Goal: Task Accomplishment & Management: Use online tool/utility

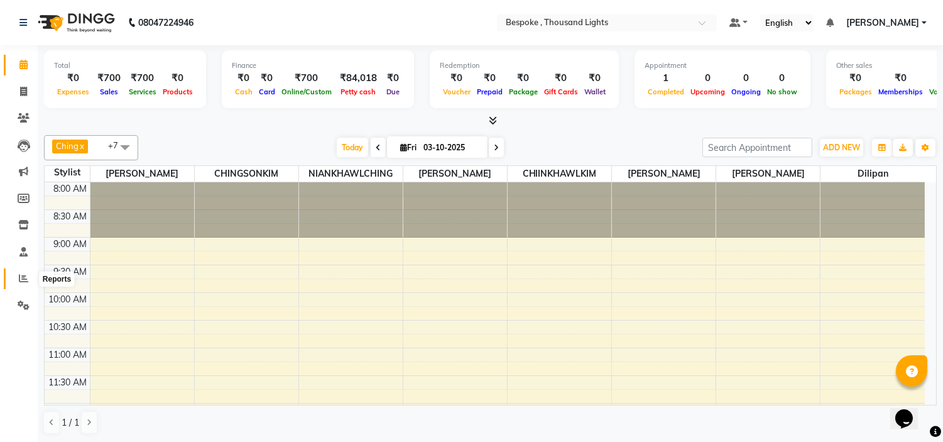
click at [26, 278] on icon at bounding box center [23, 277] width 9 height 9
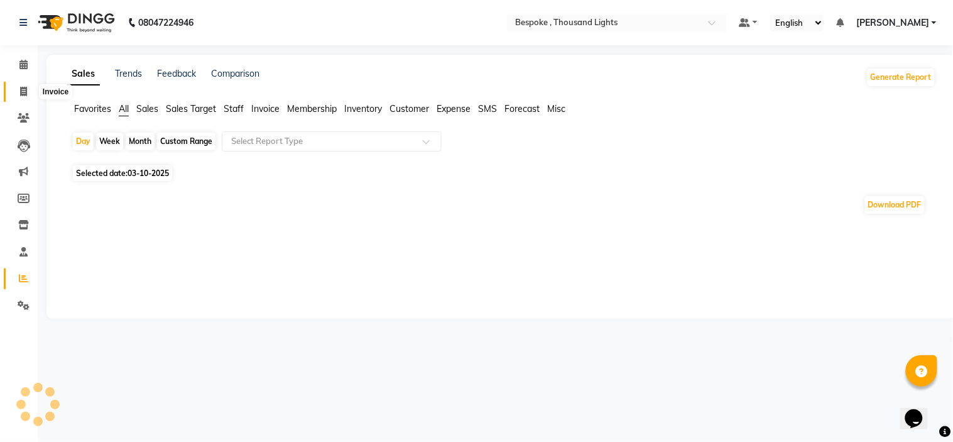
click at [22, 89] on icon at bounding box center [23, 91] width 7 height 9
select select "service"
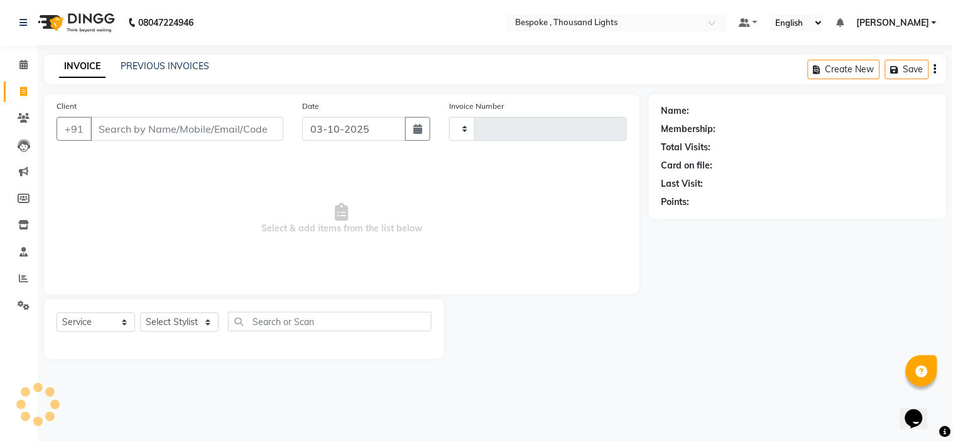
type input "0549"
select select "8177"
click at [21, 58] on span at bounding box center [24, 65] width 22 height 14
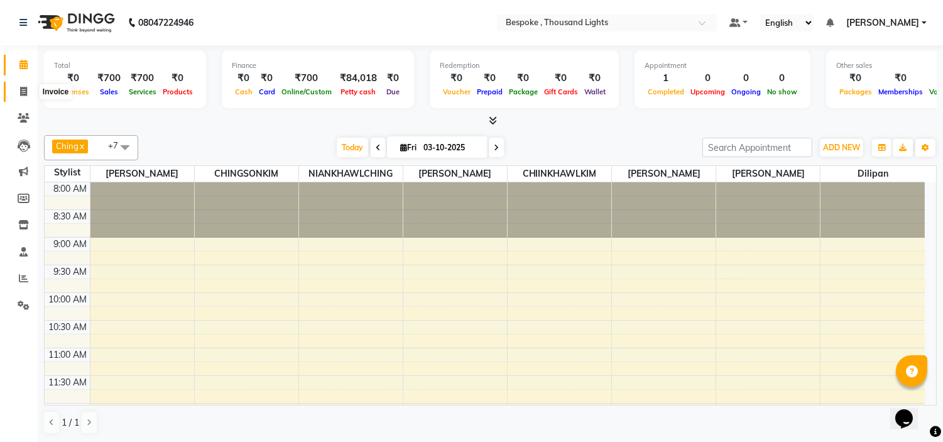
click at [21, 92] on icon at bounding box center [23, 91] width 7 height 9
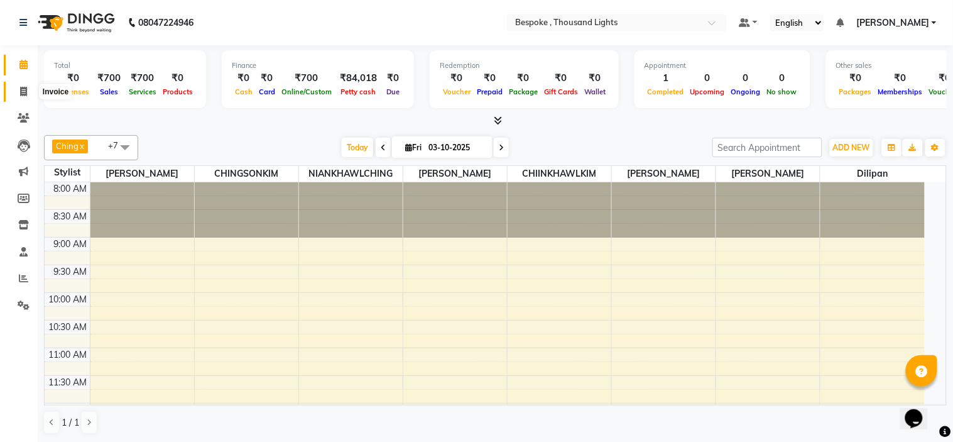
select select "8177"
select select "service"
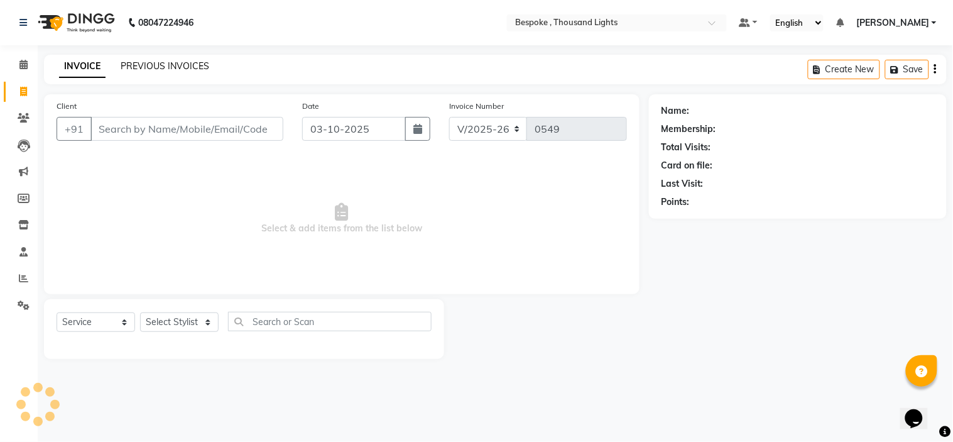
click at [173, 63] on link "PREVIOUS INVOICES" at bounding box center [165, 65] width 89 height 11
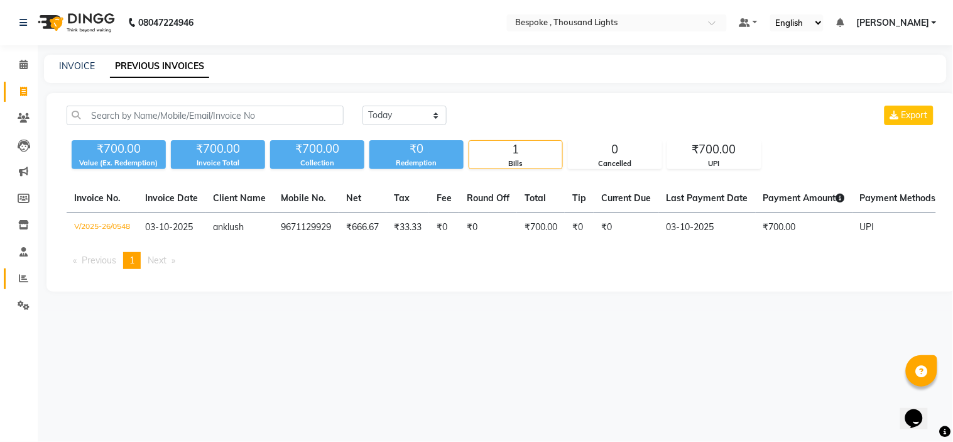
click at [19, 283] on span at bounding box center [24, 278] width 22 height 14
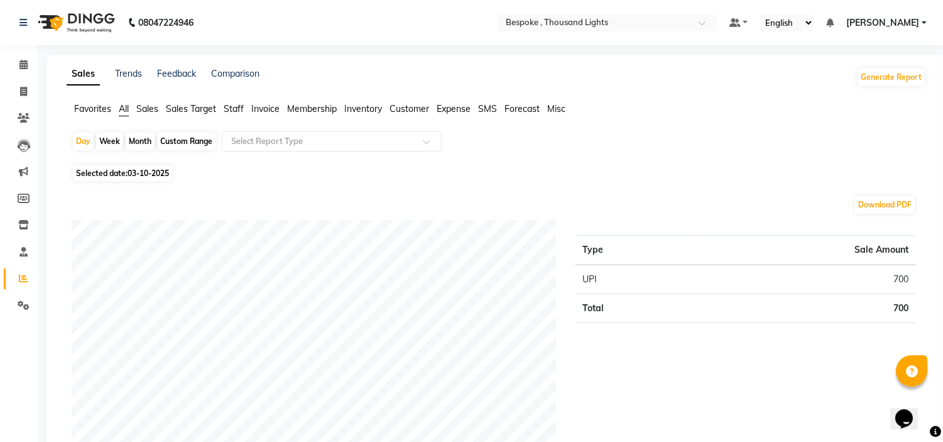
click at [150, 106] on span "Sales" at bounding box center [147, 108] width 22 height 11
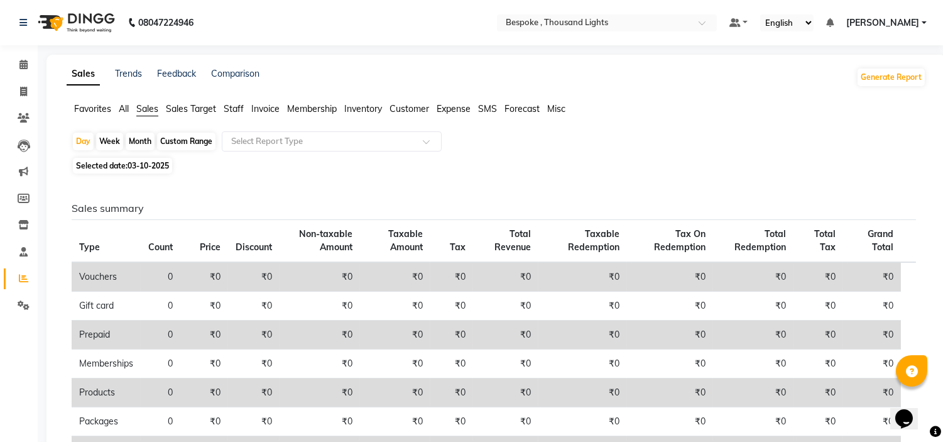
click at [234, 106] on span "Staff" at bounding box center [234, 108] width 20 height 11
